Goal: Find specific page/section: Find specific page/section

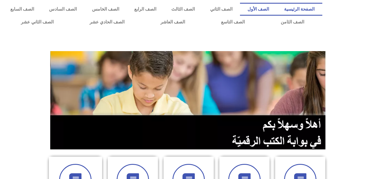
click at [267, 8] on link "الصف الأول" at bounding box center [258, 9] width 37 height 13
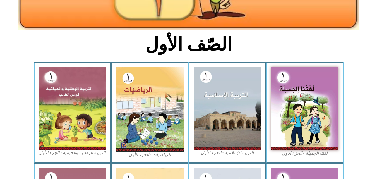
scroll to position [126, 0]
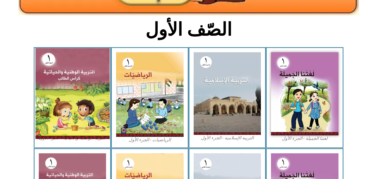
click at [57, 82] on img at bounding box center [72, 93] width 74 height 91
click at [74, 74] on img at bounding box center [72, 93] width 74 height 91
click at [48, 85] on img at bounding box center [72, 93] width 74 height 91
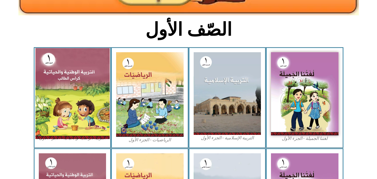
click at [75, 125] on img at bounding box center [72, 93] width 74 height 91
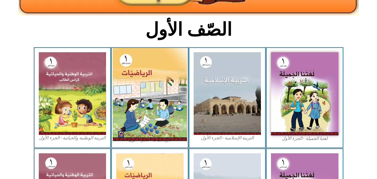
click at [140, 84] on img at bounding box center [150, 94] width 74 height 93
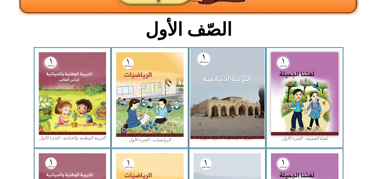
click at [224, 71] on img at bounding box center [227, 93] width 74 height 91
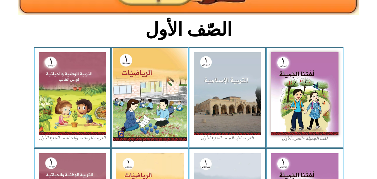
click at [139, 79] on img at bounding box center [150, 94] width 74 height 93
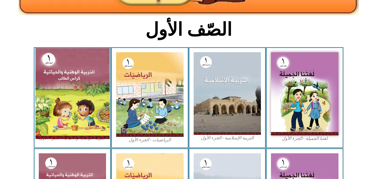
click at [64, 73] on img at bounding box center [72, 93] width 74 height 91
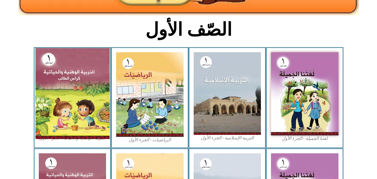
click at [64, 73] on img at bounding box center [72, 93] width 74 height 91
click at [64, 72] on img at bounding box center [72, 93] width 74 height 91
